Goal: Information Seeking & Learning: Learn about a topic

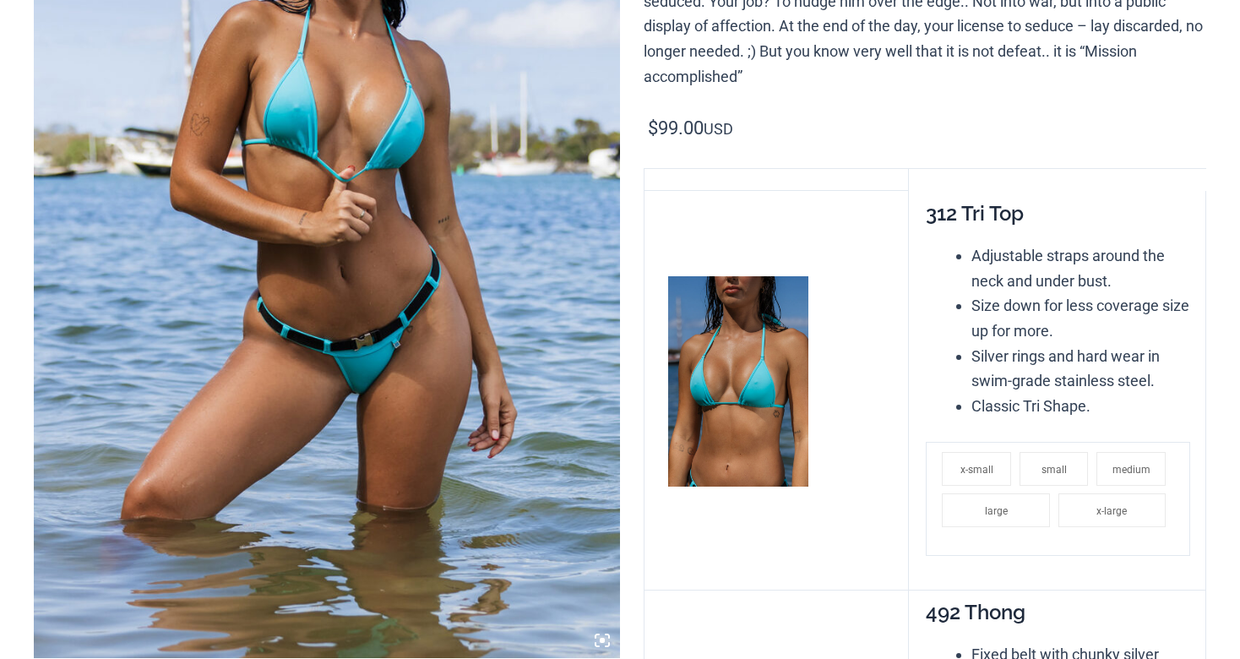
scroll to position [390, 0]
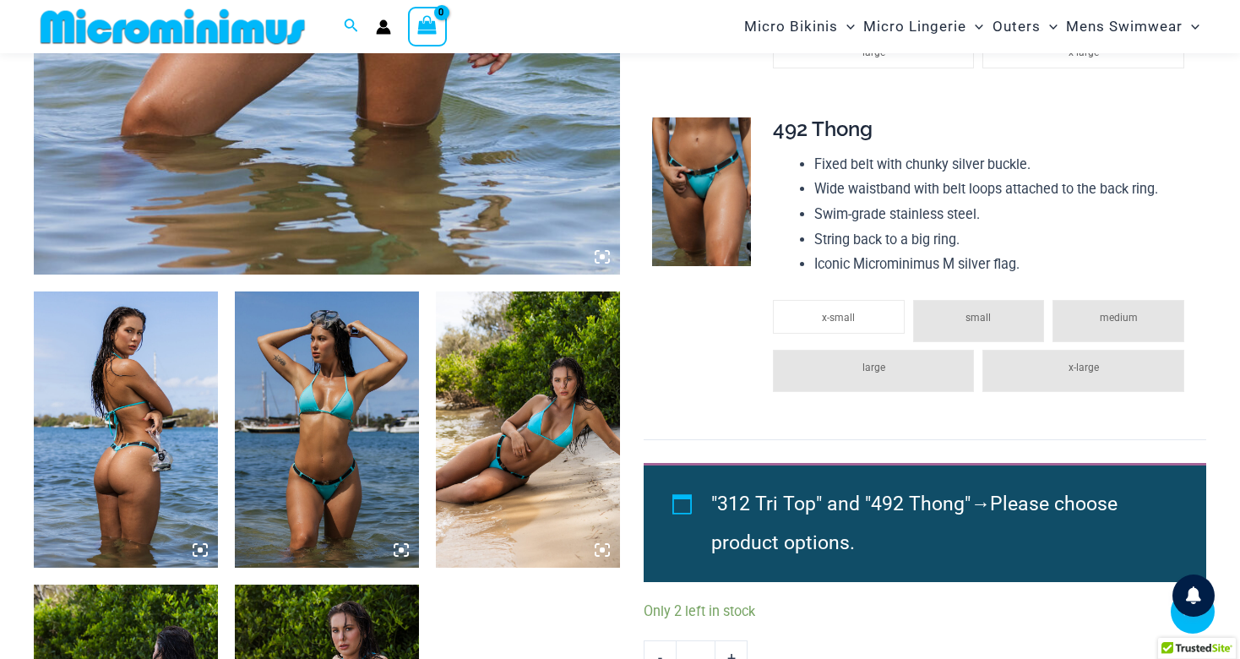
scroll to position [763, 0]
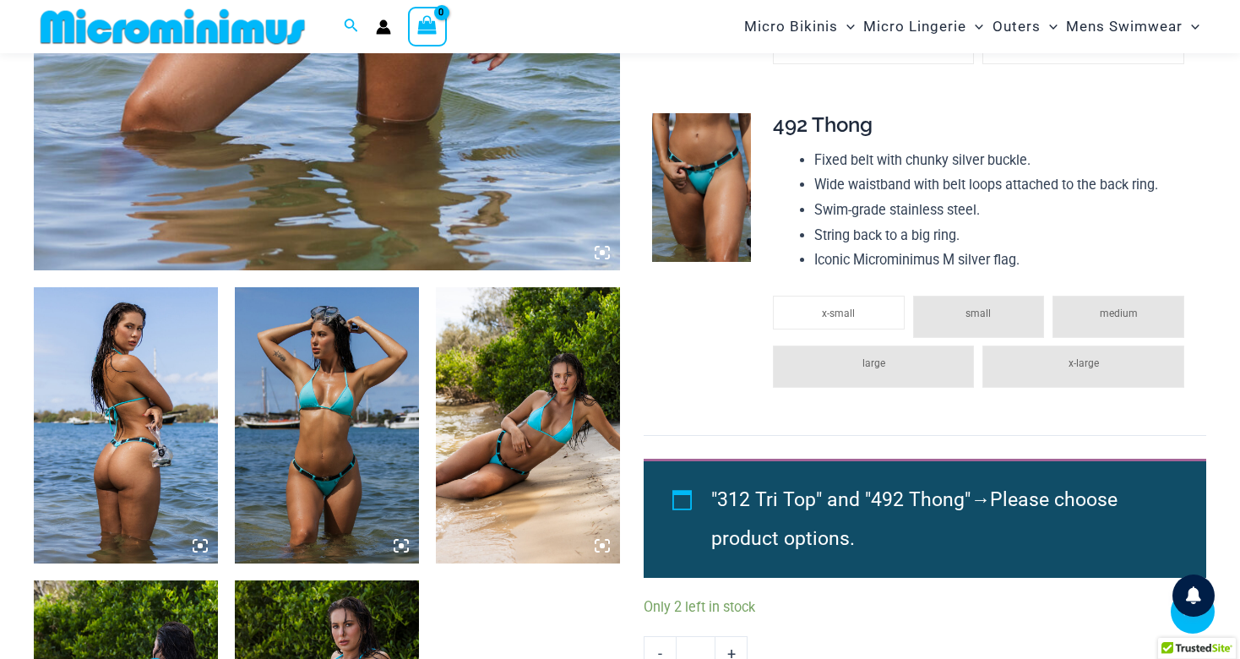
click at [517, 474] on img at bounding box center [528, 425] width 184 height 276
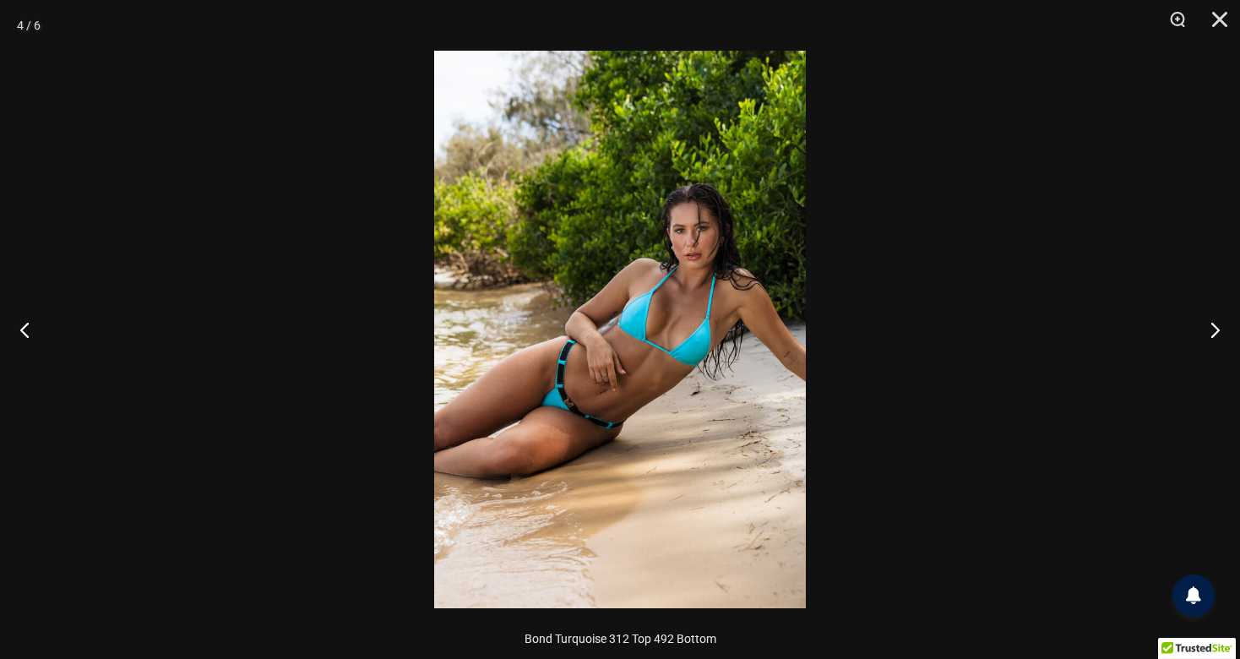
click at [308, 443] on div at bounding box center [620, 329] width 1240 height 659
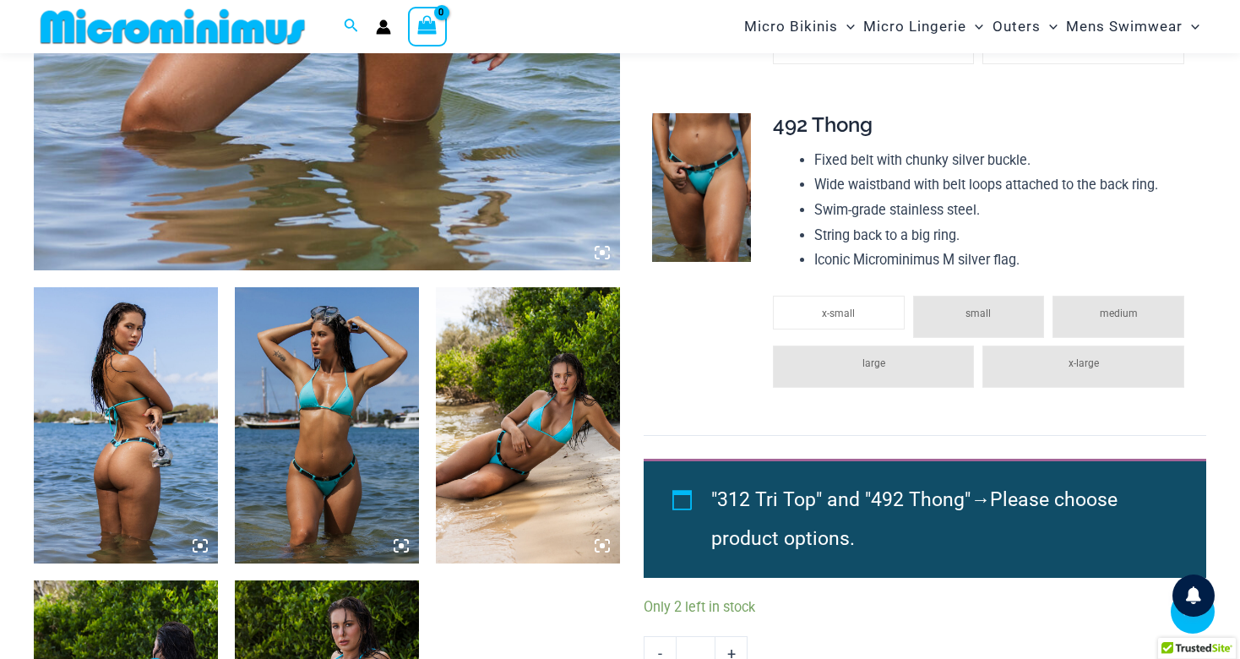
click at [308, 443] on img at bounding box center [327, 425] width 184 height 276
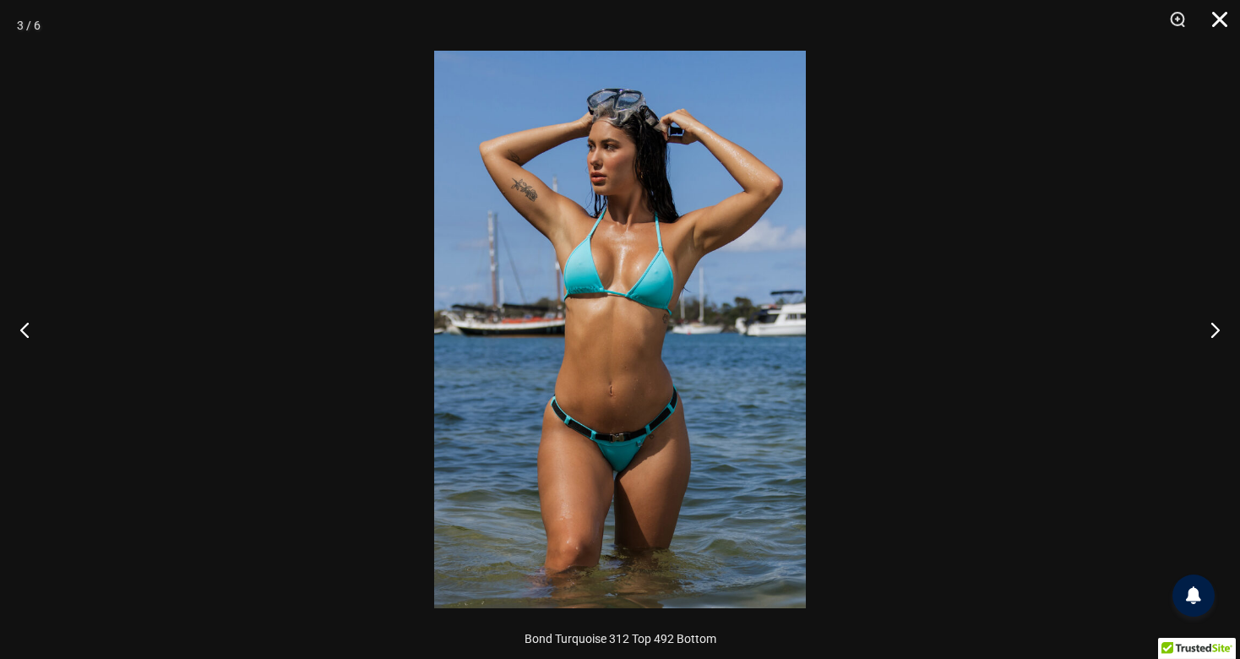
click at [1220, 38] on button "Close" at bounding box center [1214, 25] width 42 height 51
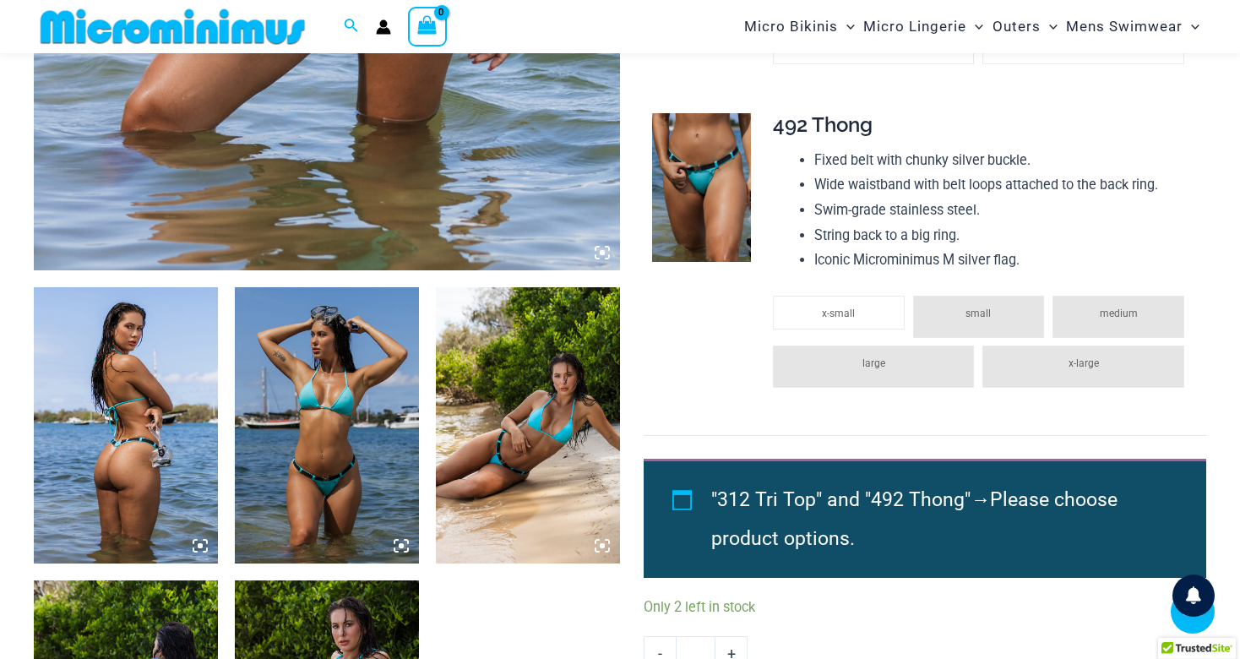
click at [589, 589] on div at bounding box center [327, 123] width 586 height 1465
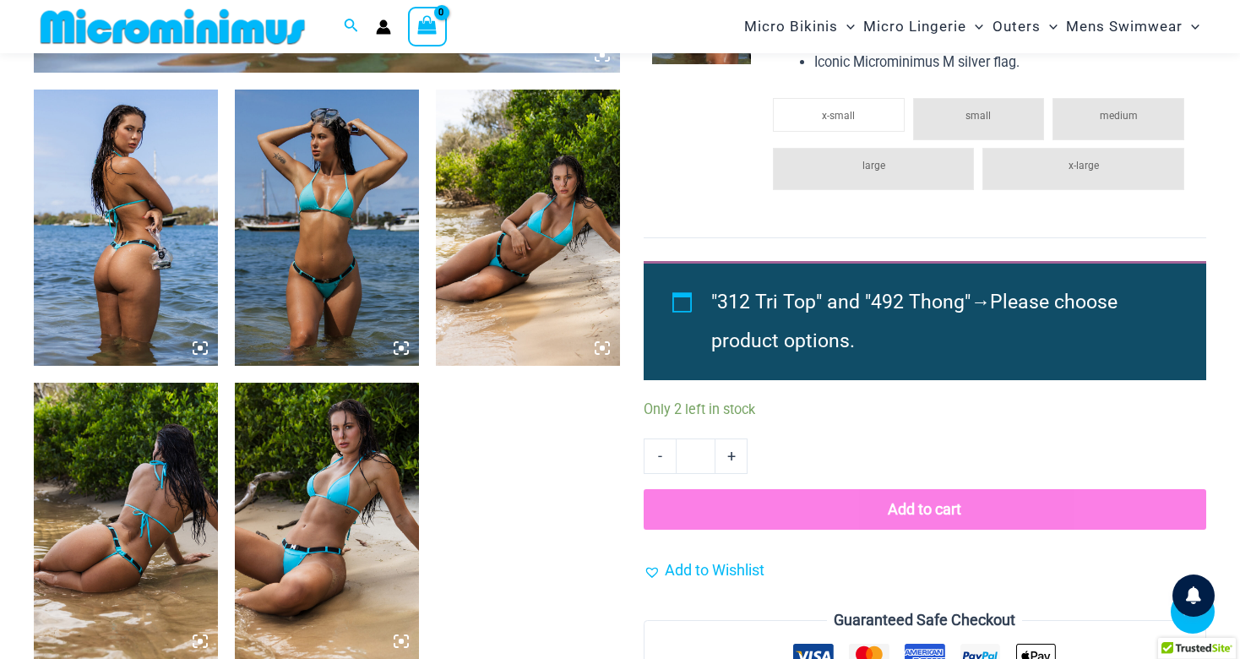
scroll to position [965, 0]
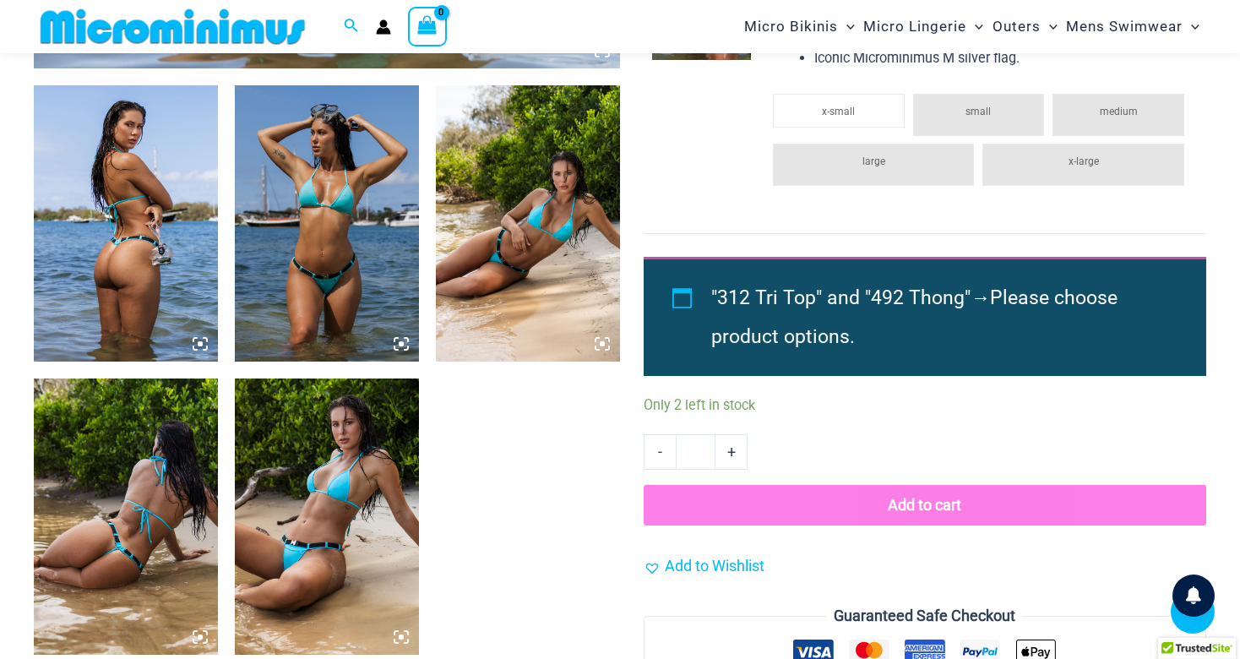
click at [110, 289] on img at bounding box center [126, 223] width 184 height 276
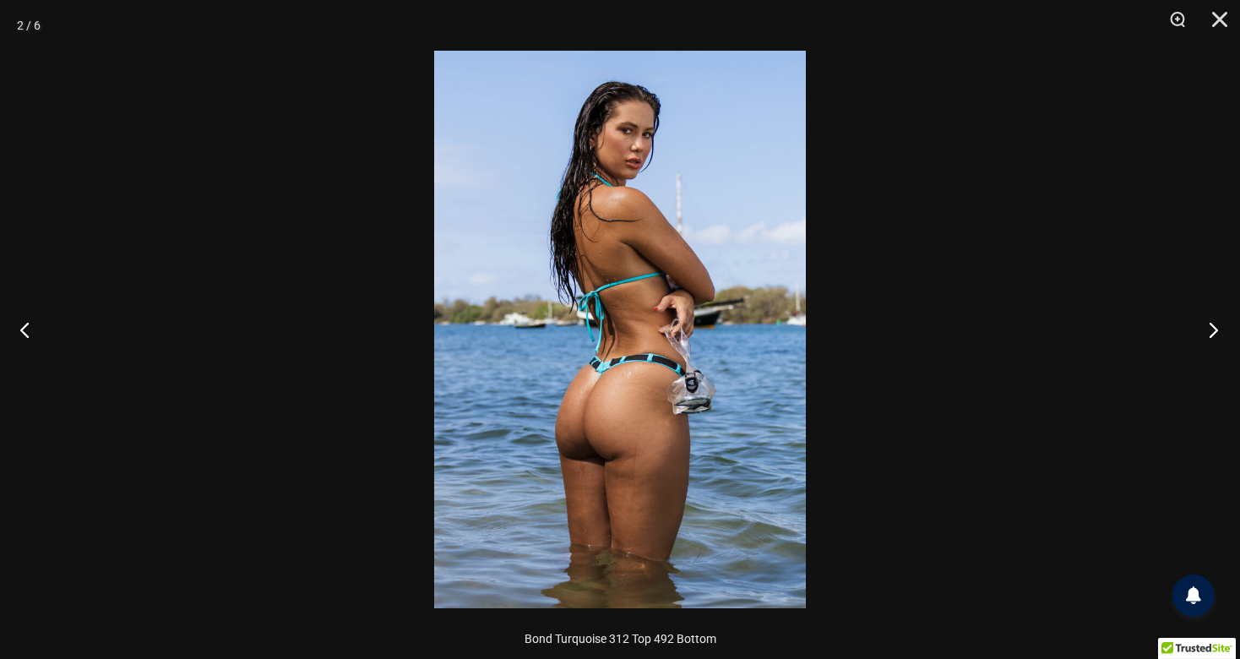
click at [1222, 328] on button "Next" at bounding box center [1208, 329] width 63 height 84
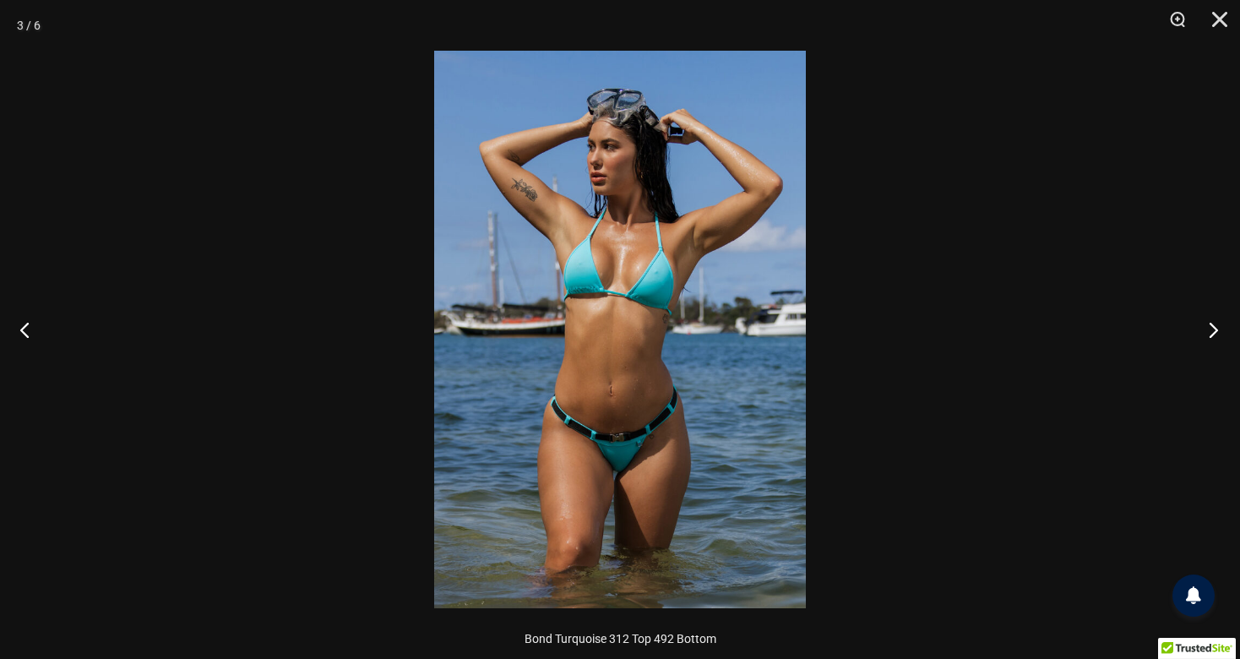
click at [1222, 328] on button "Next" at bounding box center [1208, 329] width 63 height 84
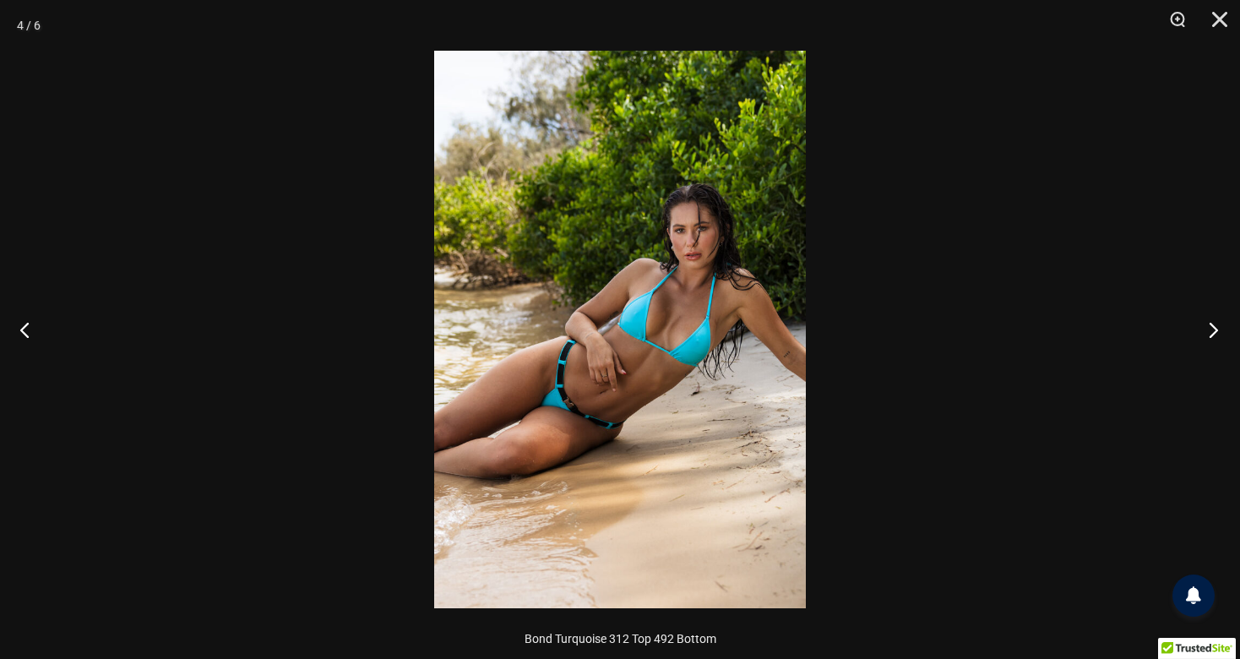
click at [1222, 328] on button "Next" at bounding box center [1208, 329] width 63 height 84
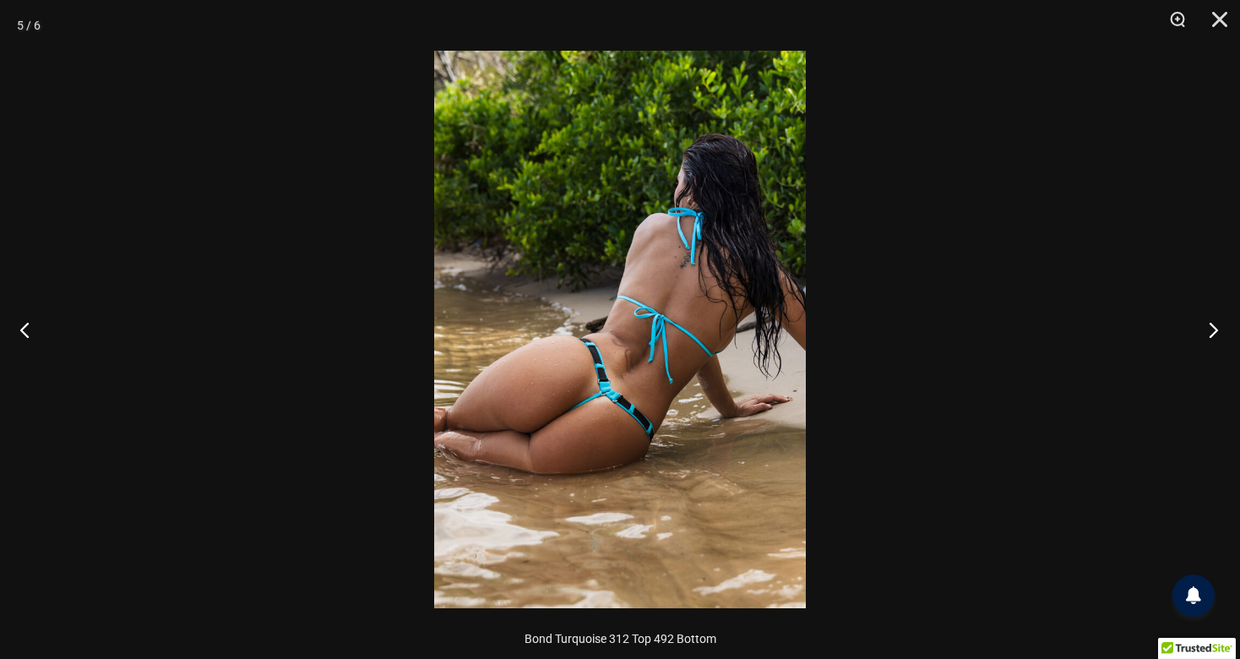
click at [1222, 328] on button "Next" at bounding box center [1208, 329] width 63 height 84
